Goal: Task Accomplishment & Management: Manage account settings

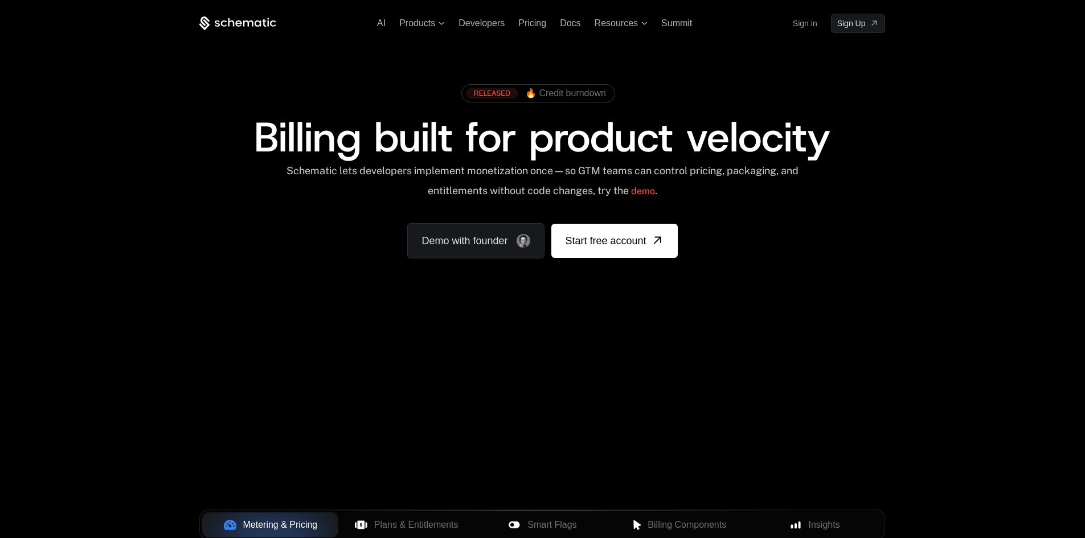
click at [800, 23] on link "Sign in" at bounding box center [805, 23] width 25 height 18
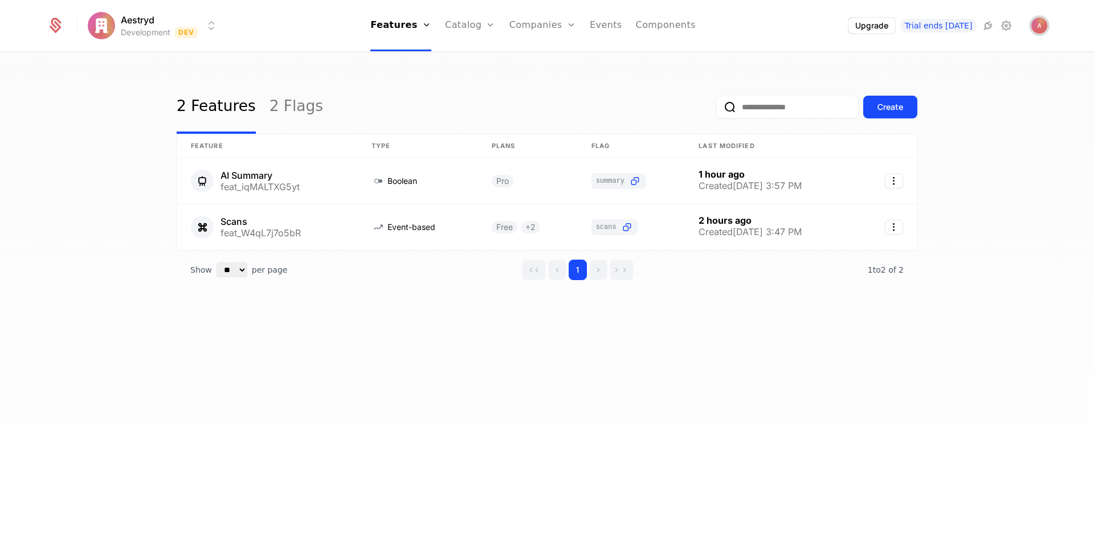
click at [1036, 27] on img "Open user button" at bounding box center [1039, 26] width 16 height 16
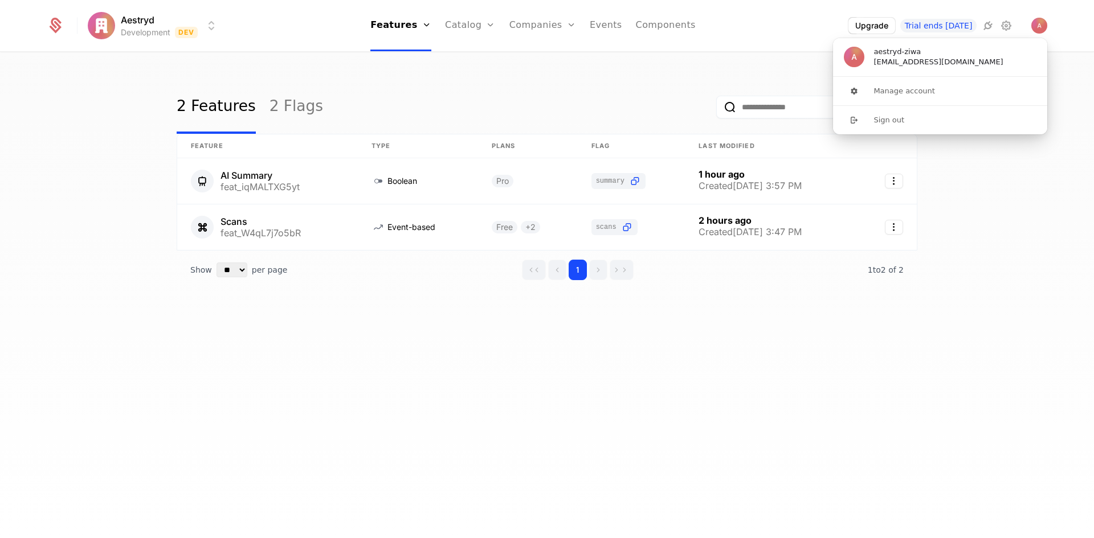
click at [981, 187] on div "2 Features 2 Flags Create Feature Type Plans Flag Last Modified AI Summary feat…" at bounding box center [547, 299] width 1094 height 492
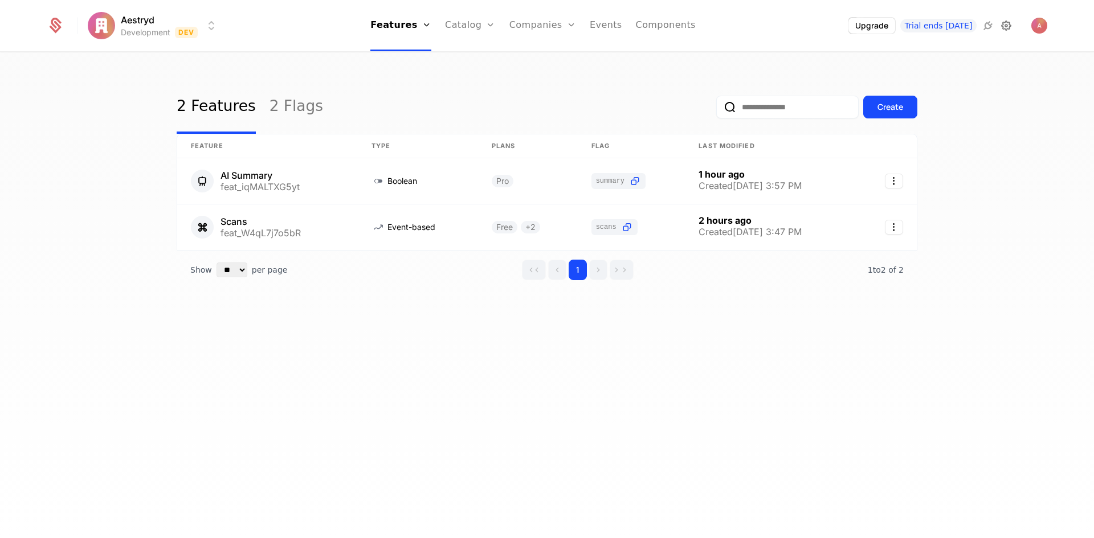
click at [1003, 28] on icon at bounding box center [1006, 26] width 14 height 14
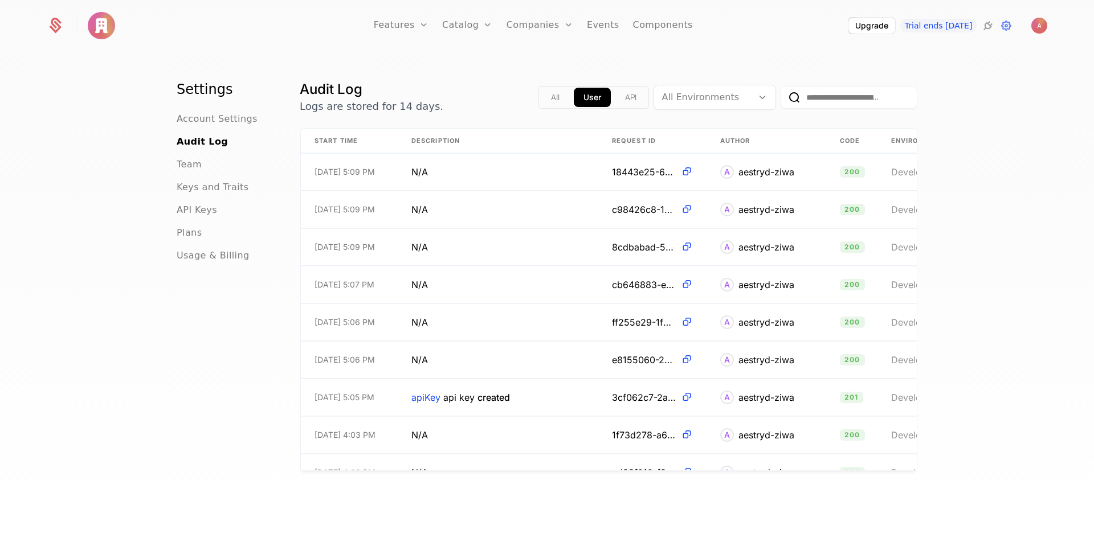
click at [224, 214] on div "API Keys" at bounding box center [225, 210] width 96 height 14
click at [179, 211] on span "API Keys" at bounding box center [197, 210] width 40 height 14
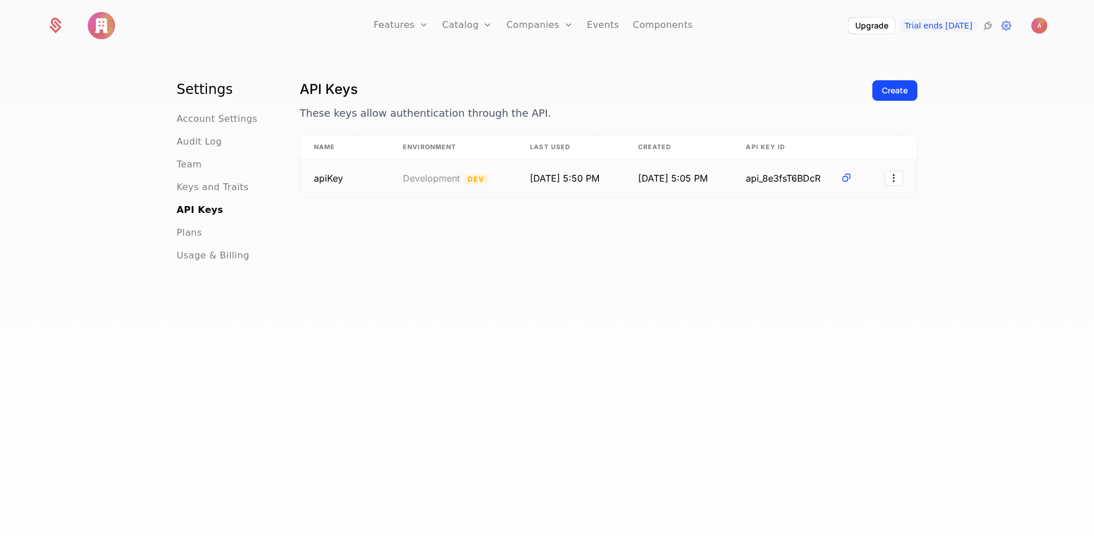
click at [336, 182] on span "apiKey" at bounding box center [328, 178] width 29 height 11
click at [847, 179] on icon at bounding box center [846, 178] width 12 height 12
click at [885, 178] on html "Features Features Flags Catalog Plans Add Ons Credits Configuration Companies C…" at bounding box center [547, 269] width 1094 height 538
click at [807, 200] on div "Edit" at bounding box center [809, 207] width 20 height 16
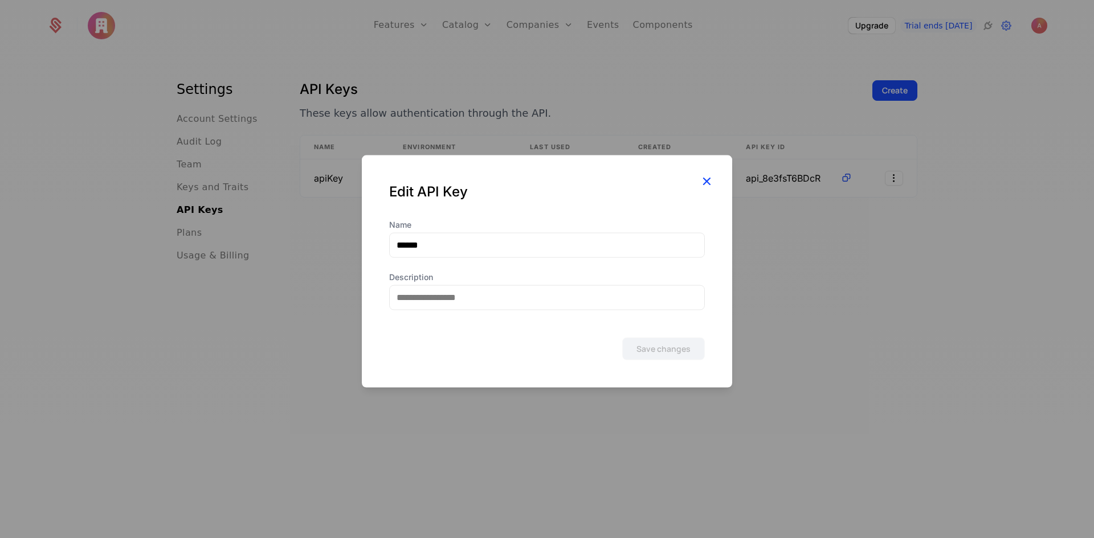
click at [705, 183] on icon "button" at bounding box center [706, 180] width 15 height 15
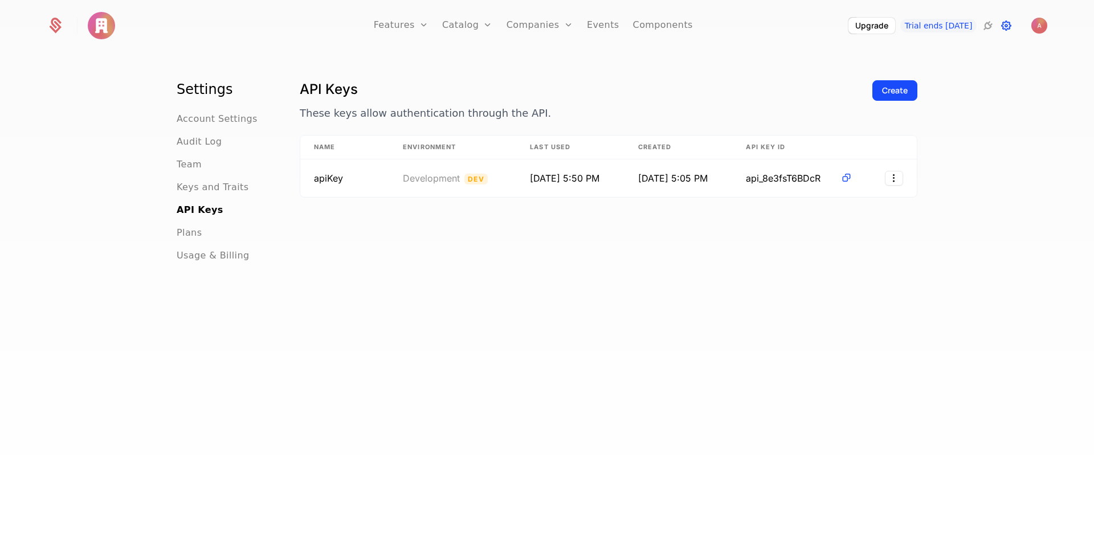
click at [1007, 25] on icon at bounding box center [1006, 26] width 14 height 14
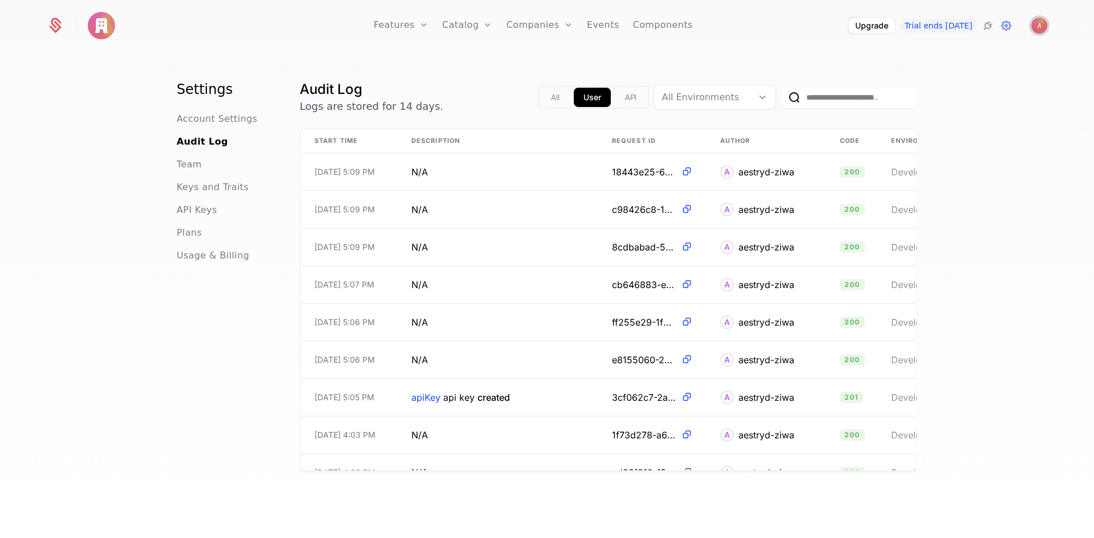
click at [1042, 26] on img "Open user button" at bounding box center [1039, 26] width 16 height 16
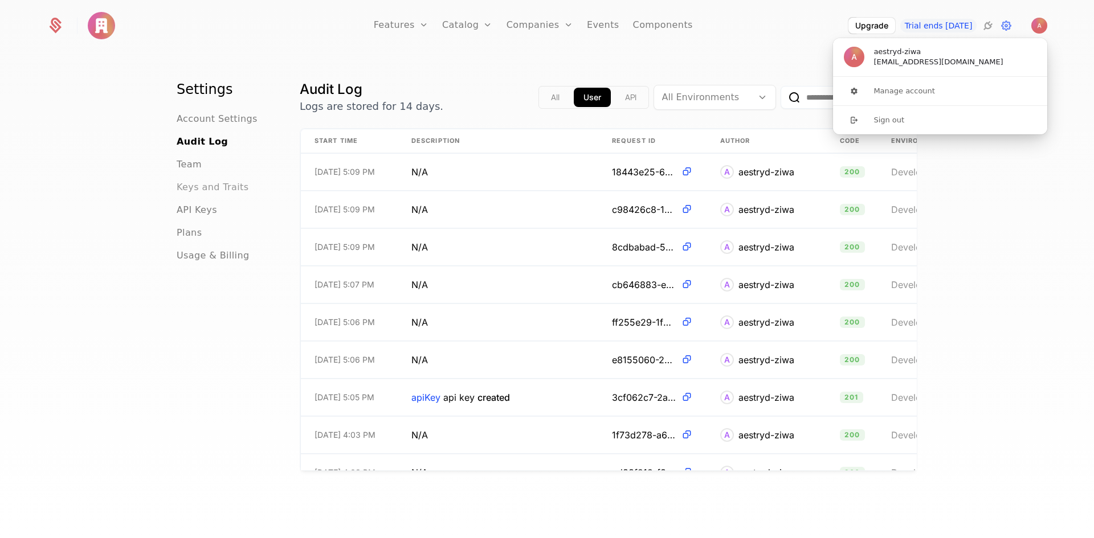
click at [204, 187] on span "Keys and Traits" at bounding box center [213, 188] width 72 height 14
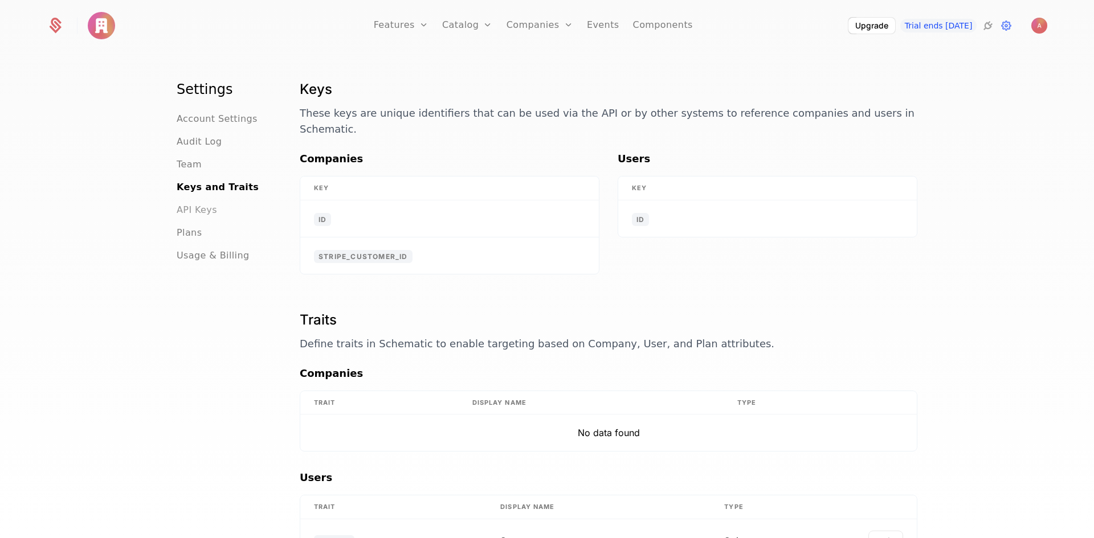
click at [198, 215] on span "API Keys" at bounding box center [197, 210] width 40 height 14
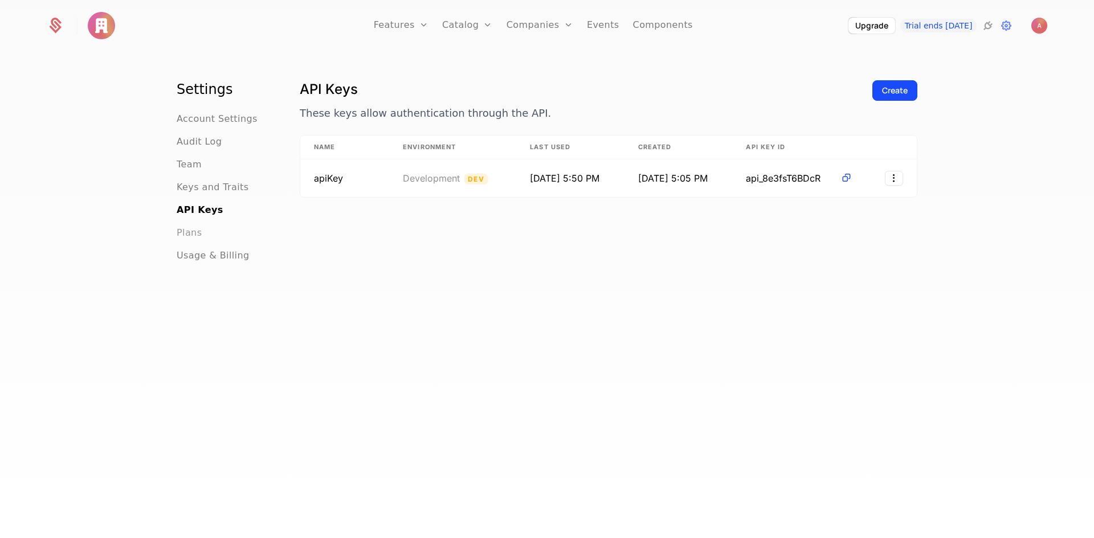
click at [195, 234] on span "Plans" at bounding box center [189, 233] width 25 height 14
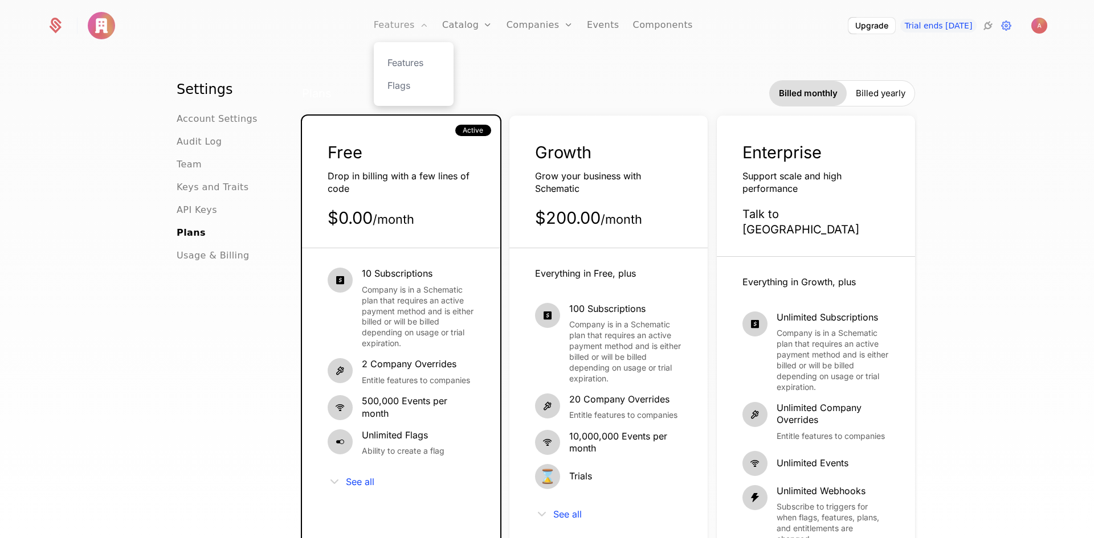
click at [428, 21] on link "Features" at bounding box center [401, 25] width 55 height 51
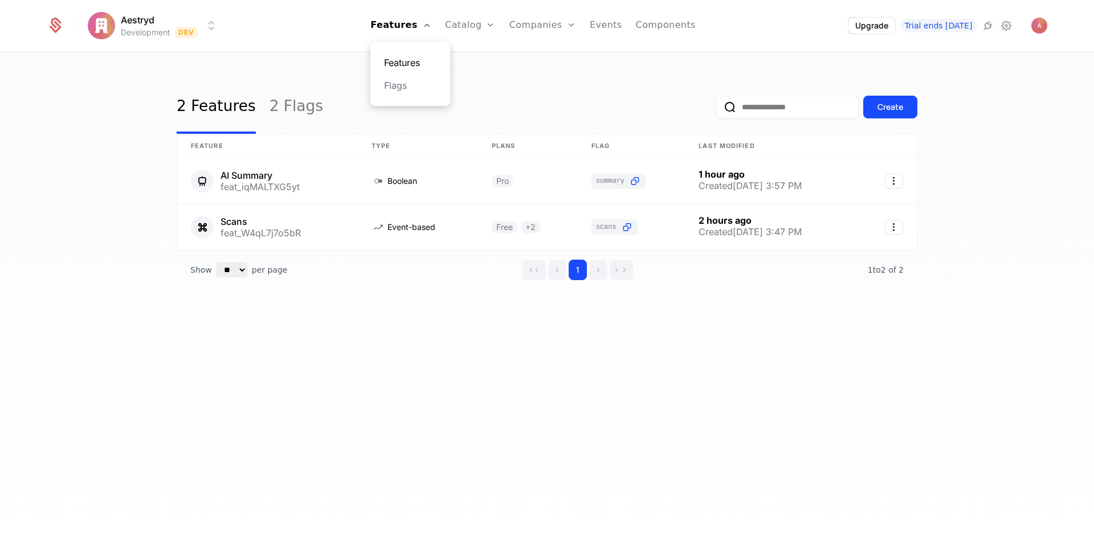
click at [415, 61] on link "Features" at bounding box center [410, 63] width 52 height 14
click at [420, 88] on link "Flags" at bounding box center [410, 86] width 52 height 14
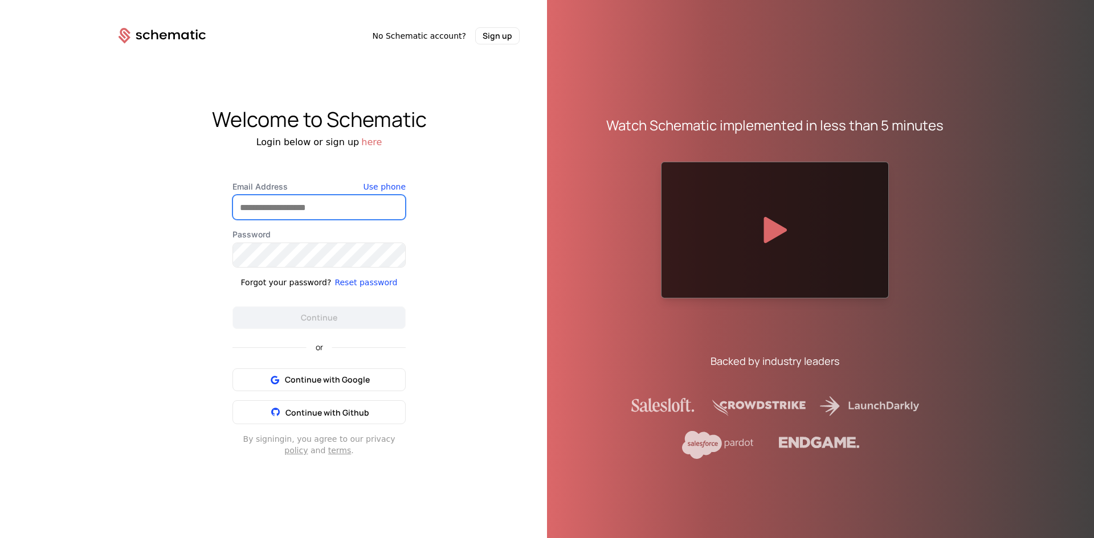
click at [332, 211] on input "Email Address" at bounding box center [319, 207] width 172 height 24
click at [324, 218] on input "Email Address" at bounding box center [319, 207] width 172 height 24
type input "**********"
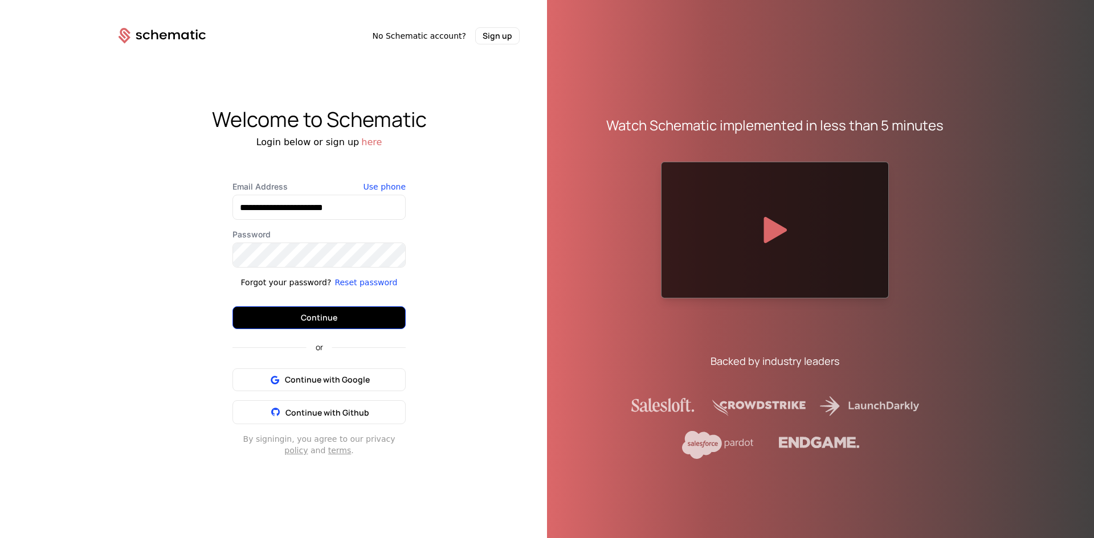
click at [296, 309] on button "Continue" at bounding box center [318, 318] width 173 height 23
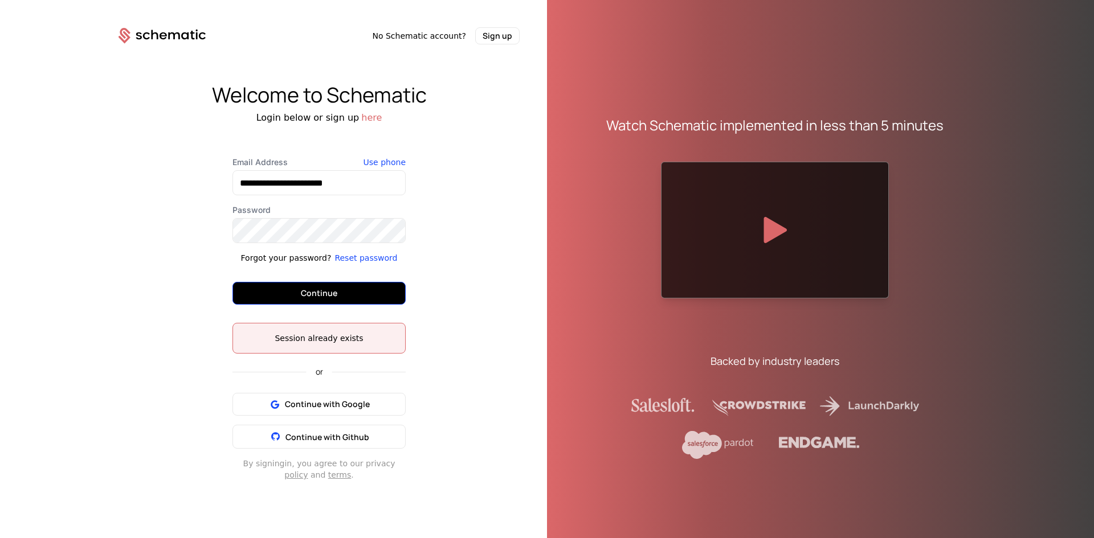
click at [342, 291] on button "Continue" at bounding box center [318, 293] width 173 height 23
click at [343, 288] on button "Continue" at bounding box center [318, 293] width 173 height 23
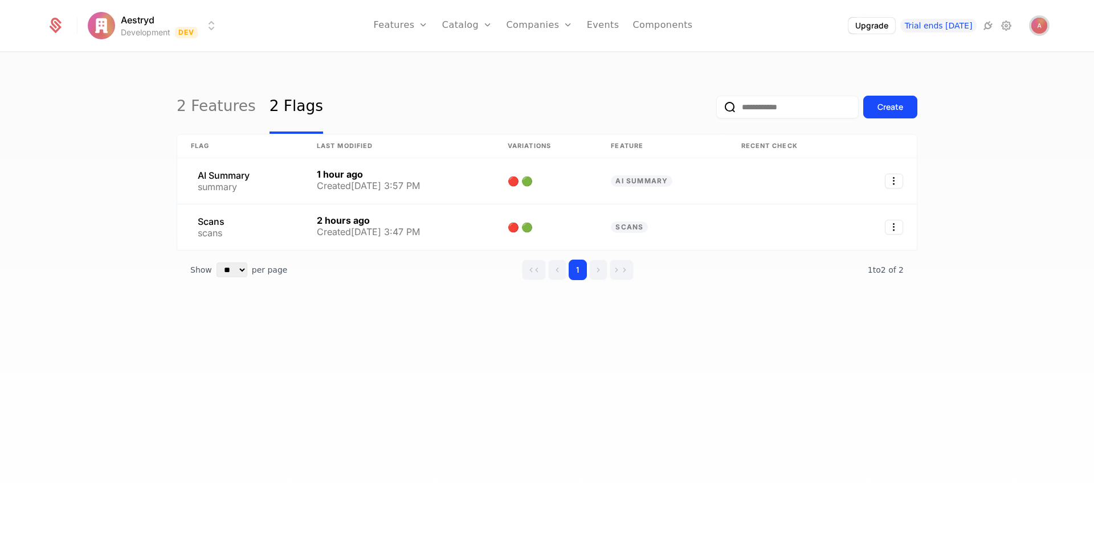
click at [1044, 23] on img "Open user button" at bounding box center [1039, 26] width 16 height 16
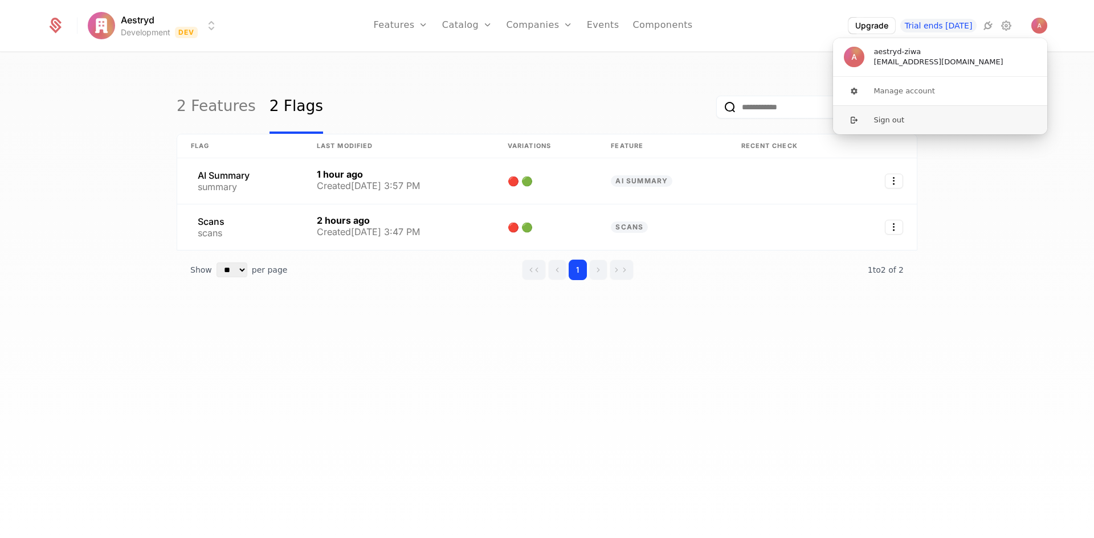
click at [903, 120] on button "Sign out" at bounding box center [939, 119] width 215 height 29
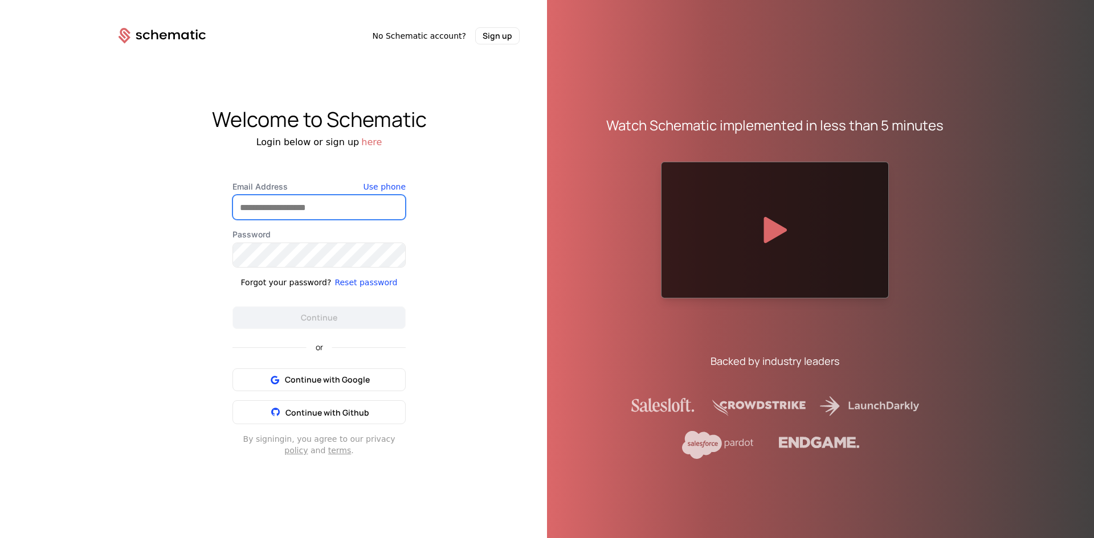
click at [327, 205] on input "Email Address" at bounding box center [319, 207] width 172 height 24
click at [329, 208] on input "**********" at bounding box center [319, 207] width 172 height 24
drag, startPoint x: 369, startPoint y: 207, endPoint x: 316, endPoint y: 210, distance: 52.5
click at [316, 210] on input "**********" at bounding box center [319, 207] width 172 height 24
click at [291, 210] on input "**********" at bounding box center [319, 207] width 172 height 24
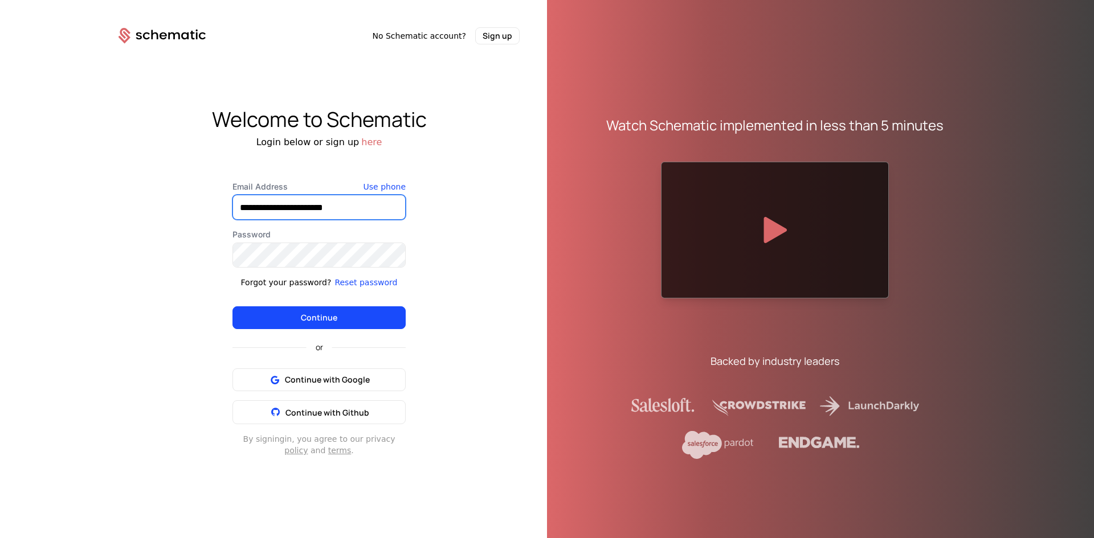
click at [291, 207] on input "**********" at bounding box center [319, 207] width 172 height 24
type input "**********"
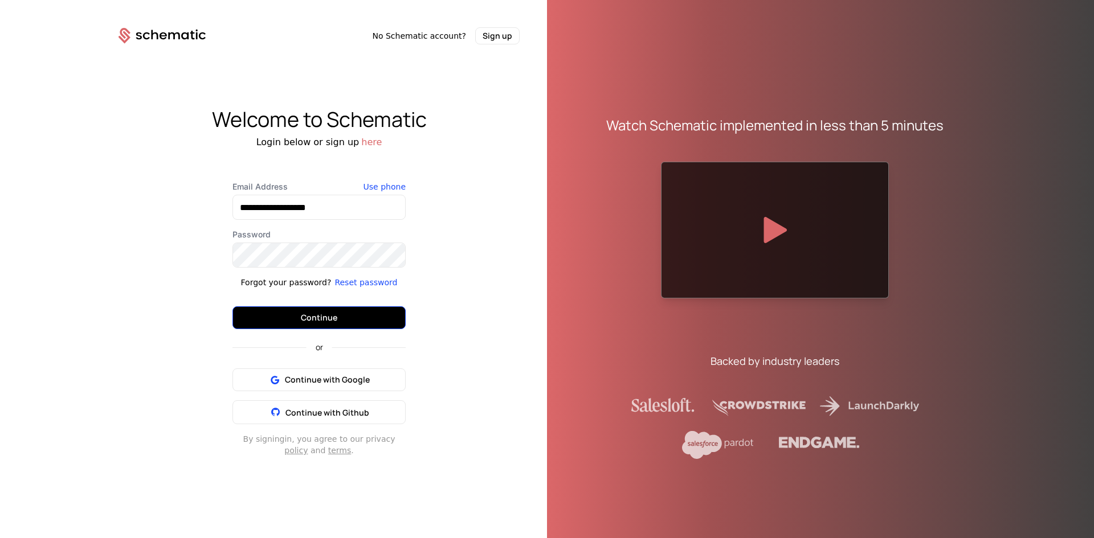
click at [291, 309] on button "Continue" at bounding box center [318, 318] width 173 height 23
